Goal: Task Accomplishment & Management: Manage account settings

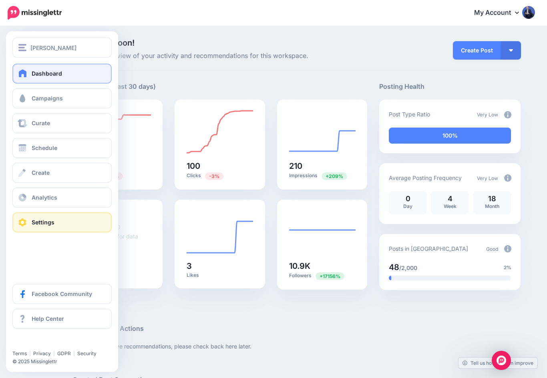
click at [34, 223] on span "Settings" at bounding box center [43, 222] width 23 height 7
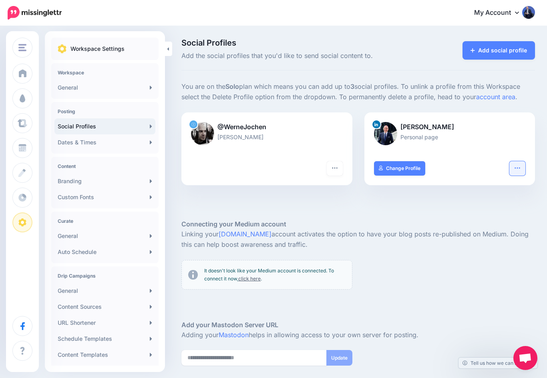
click at [518, 169] on icon "button" at bounding box center [517, 168] width 6 height 6
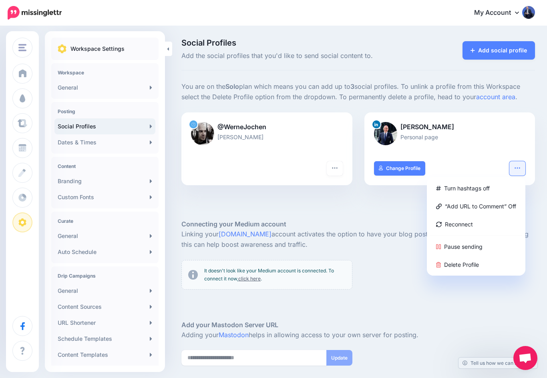
click at [468, 142] on div at bounding box center [450, 147] width 152 height 10
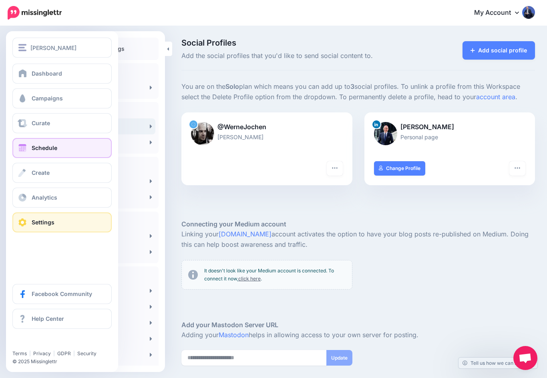
click at [28, 147] on link "Schedule" at bounding box center [61, 148] width 99 height 20
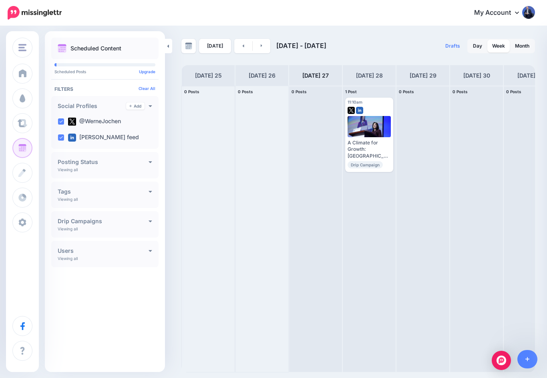
click at [226, 141] on div at bounding box center [208, 229] width 53 height 286
click at [263, 48] on link at bounding box center [262, 46] width 18 height 14
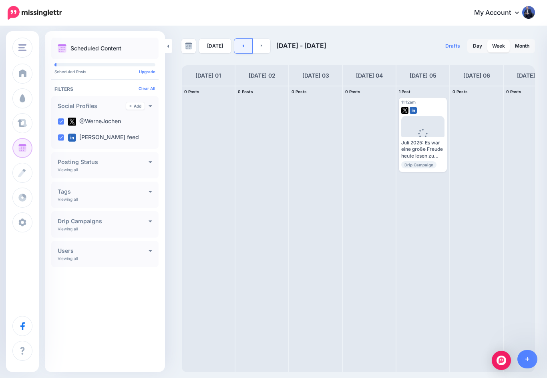
click at [243, 45] on icon at bounding box center [244, 45] width 2 height 3
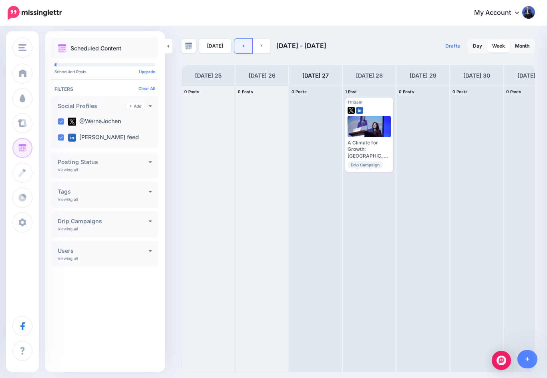
click at [243, 45] on icon at bounding box center [244, 45] width 2 height 3
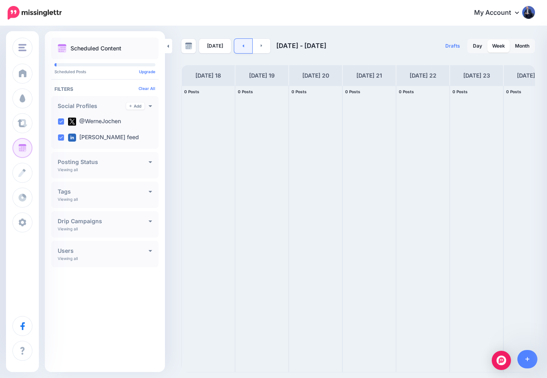
click at [243, 45] on icon at bounding box center [244, 45] width 2 height 3
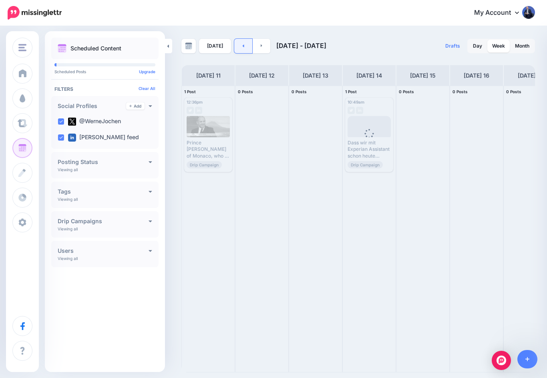
click at [241, 48] on link at bounding box center [243, 46] width 18 height 14
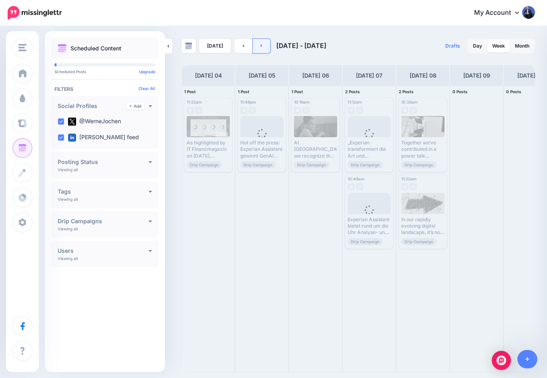
click at [256, 48] on link at bounding box center [262, 46] width 18 height 14
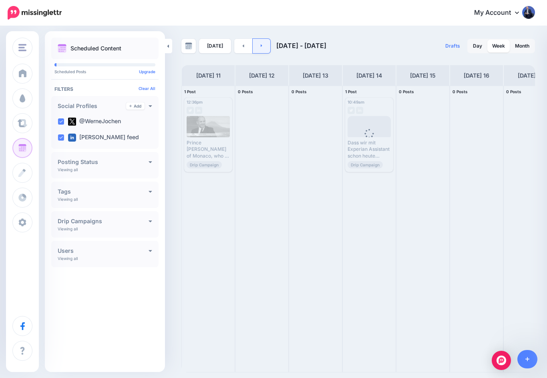
click at [256, 48] on link at bounding box center [262, 46] width 18 height 14
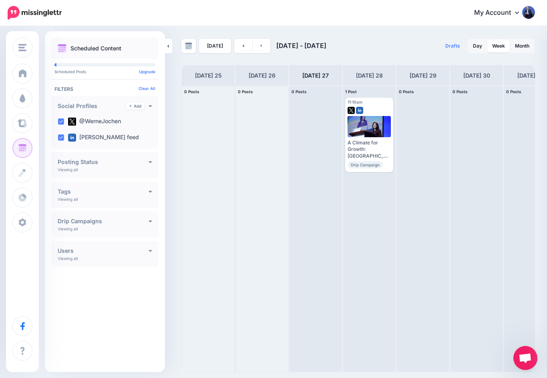
scroll to position [14, 0]
